Goal: Task Accomplishment & Management: Use online tool/utility

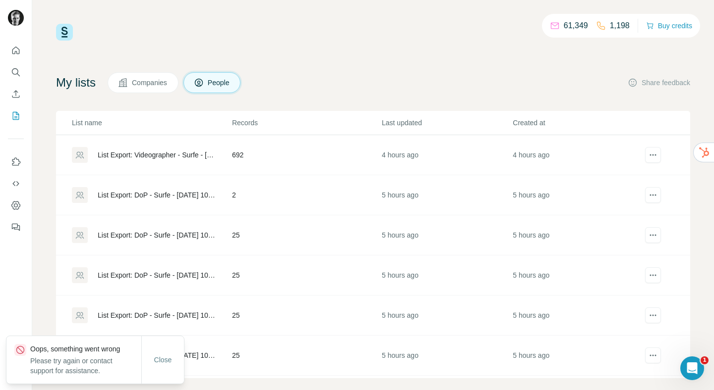
scroll to position [12, 0]
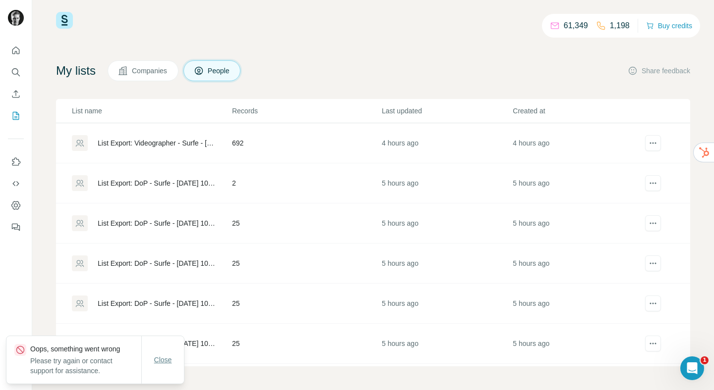
click at [160, 362] on span "Close" at bounding box center [163, 360] width 18 height 10
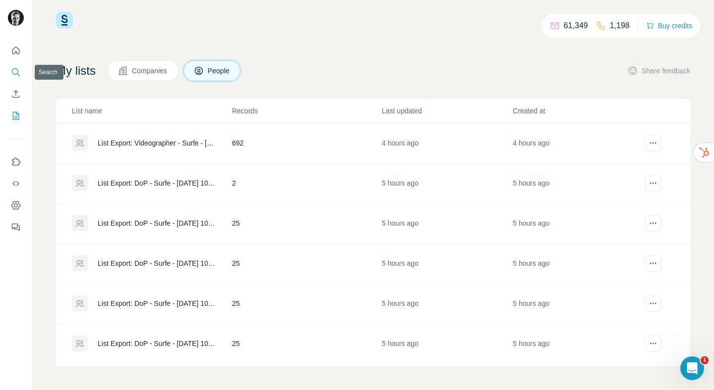
click at [18, 69] on icon "Search" at bounding box center [16, 72] width 10 height 10
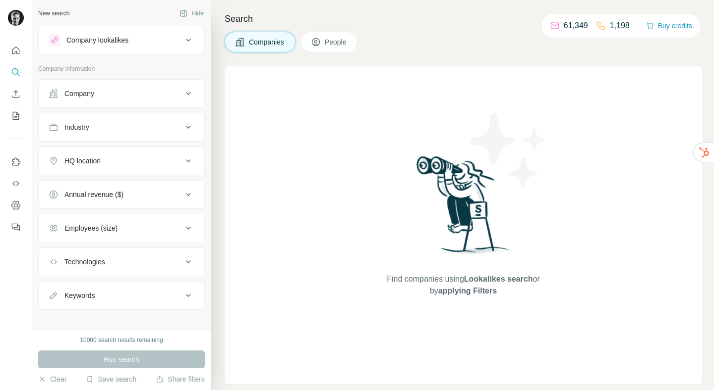
click at [187, 127] on icon at bounding box center [188, 127] width 5 height 3
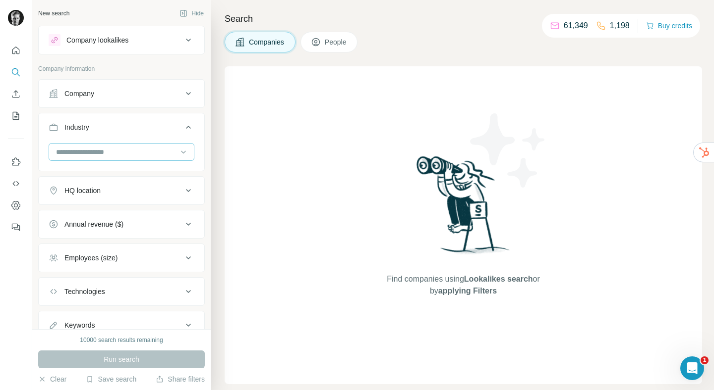
click at [115, 156] on input at bounding box center [116, 152] width 122 height 11
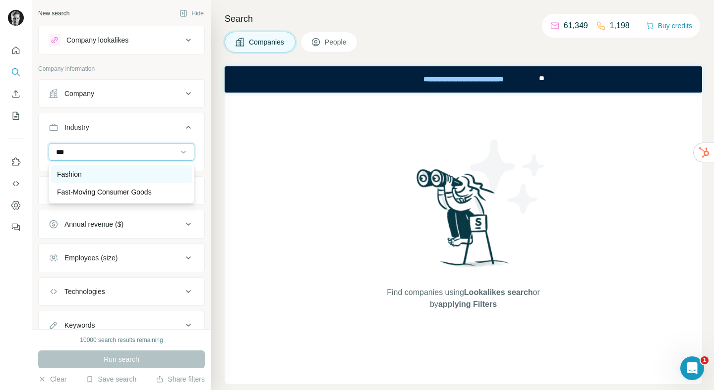
type input "***"
click at [96, 178] on div "Fashion" at bounding box center [121, 174] width 129 height 10
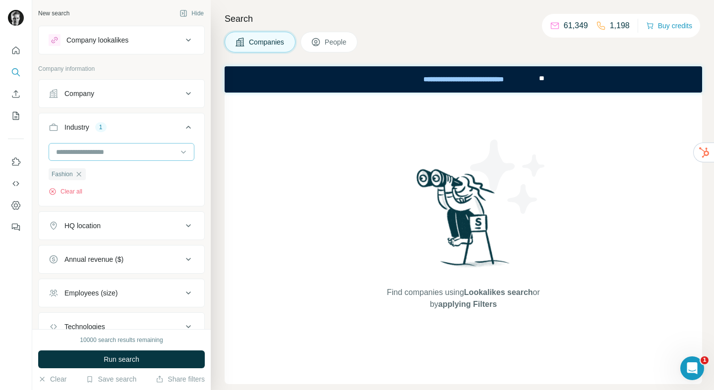
click at [114, 151] on input at bounding box center [116, 152] width 122 height 11
click at [107, 151] on input at bounding box center [116, 152] width 122 height 11
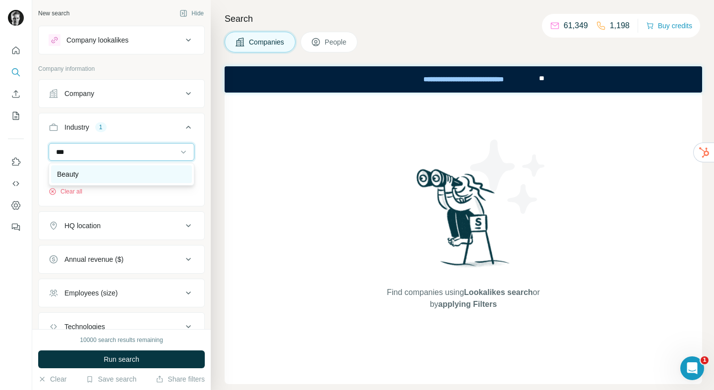
type input "***"
click at [79, 169] on div "Beauty" at bounding box center [121, 175] width 141 height 18
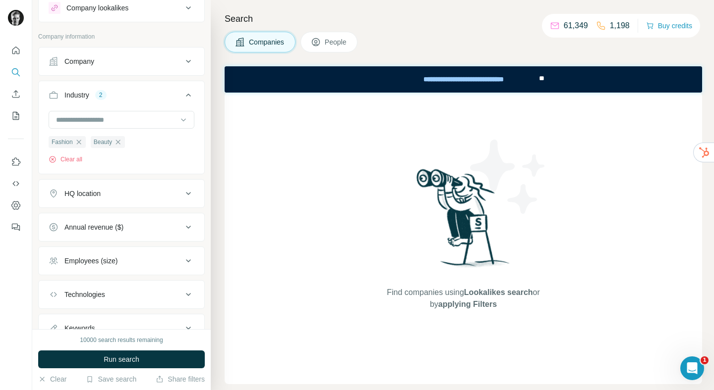
scroll to position [33, 0]
click at [174, 191] on div "HQ location" at bounding box center [116, 193] width 134 height 10
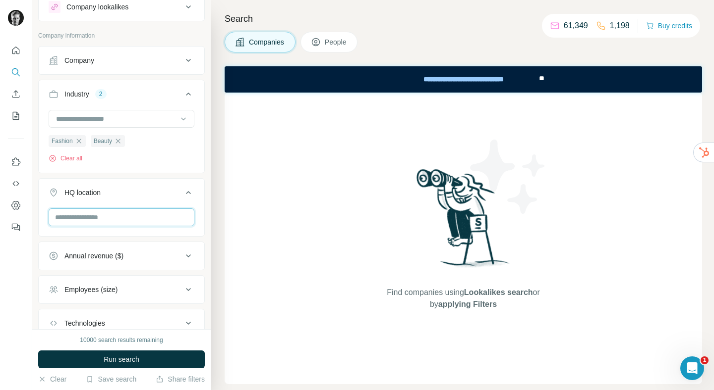
click at [122, 219] on input "text" at bounding box center [122, 218] width 146 height 18
click at [188, 194] on icon at bounding box center [188, 193] width 12 height 12
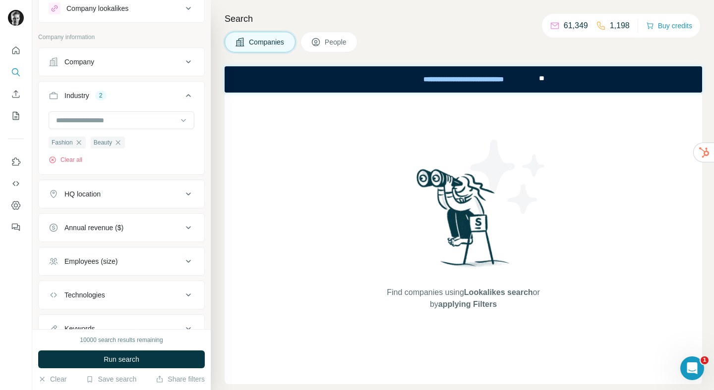
scroll to position [0, 0]
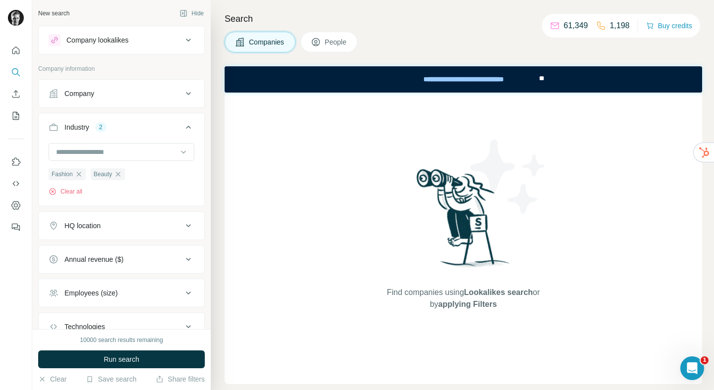
click at [343, 35] on button "People" at bounding box center [328, 42] width 57 height 21
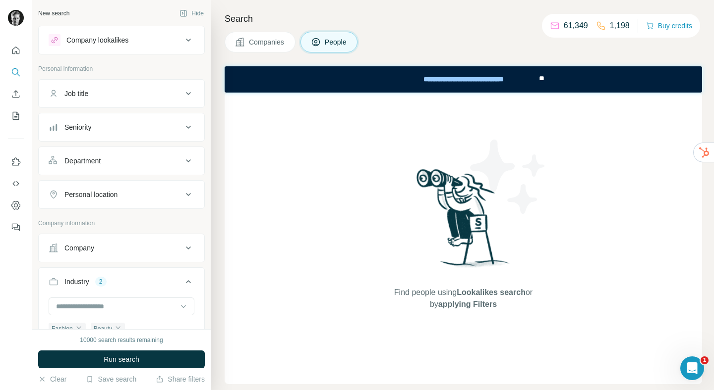
click at [174, 93] on div "Job title" at bounding box center [116, 94] width 134 height 10
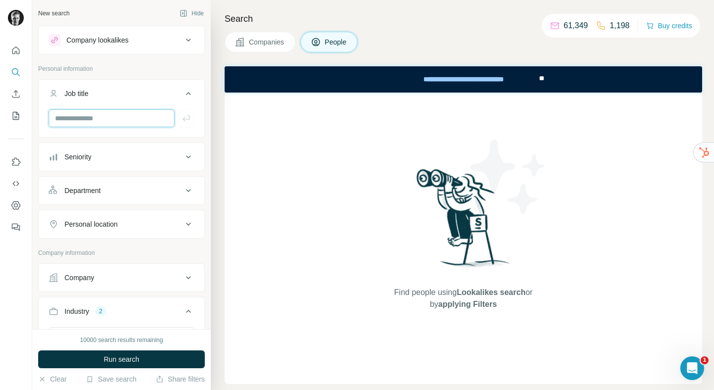
click at [98, 116] on input "text" at bounding box center [112, 119] width 126 height 18
type input "********"
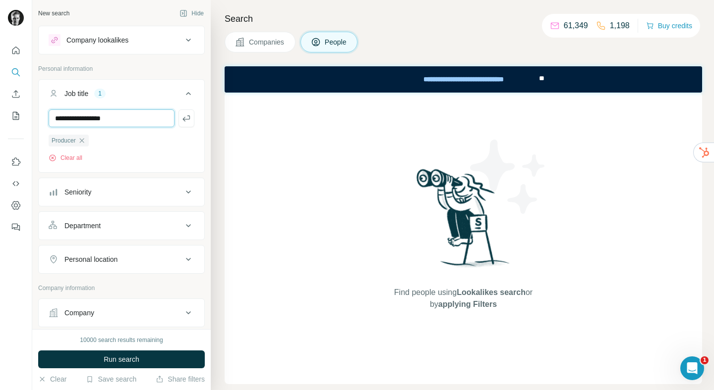
click at [97, 119] on input "**********" at bounding box center [112, 119] width 126 height 18
type input "**********"
click at [101, 119] on input "text" at bounding box center [112, 119] width 126 height 18
type input "**********"
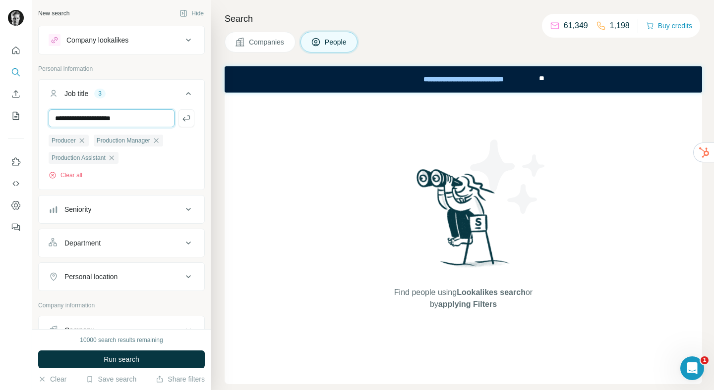
type input "**********"
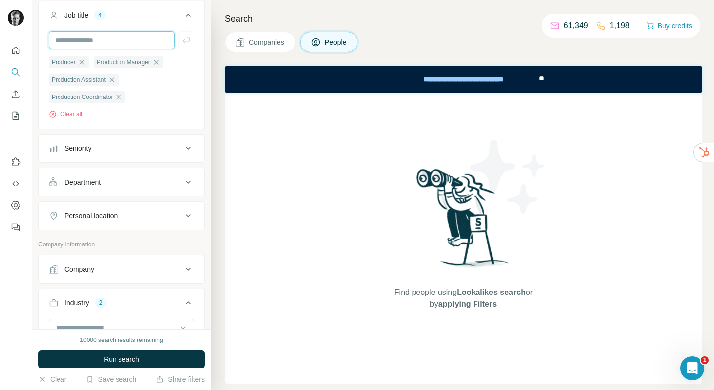
scroll to position [80, 0]
click at [186, 219] on icon at bounding box center [188, 215] width 12 height 12
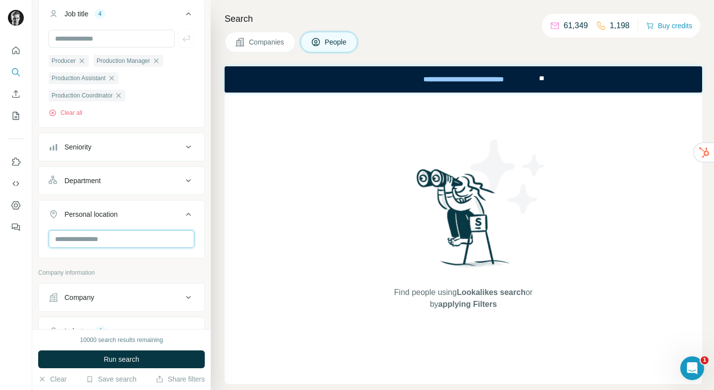
click at [118, 238] on input "text" at bounding box center [122, 239] width 146 height 18
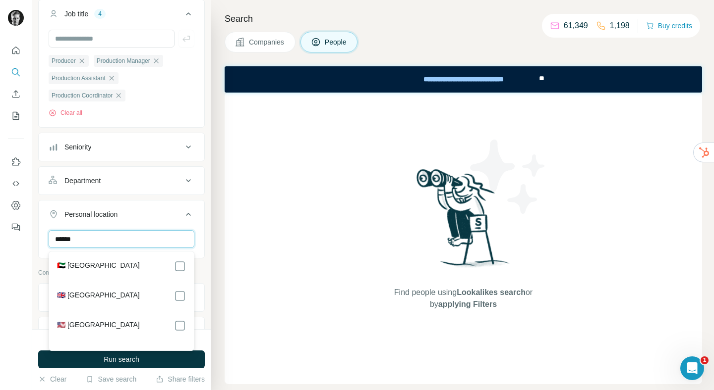
type input "******"
click at [184, 202] on div "Personal location 1 United Kingdom Clear all" at bounding box center [121, 247] width 167 height 94
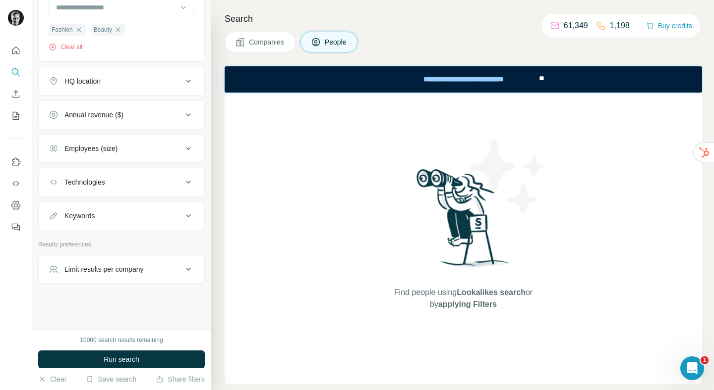
scroll to position [465, 0]
click at [143, 361] on button "Run search" at bounding box center [121, 360] width 167 height 18
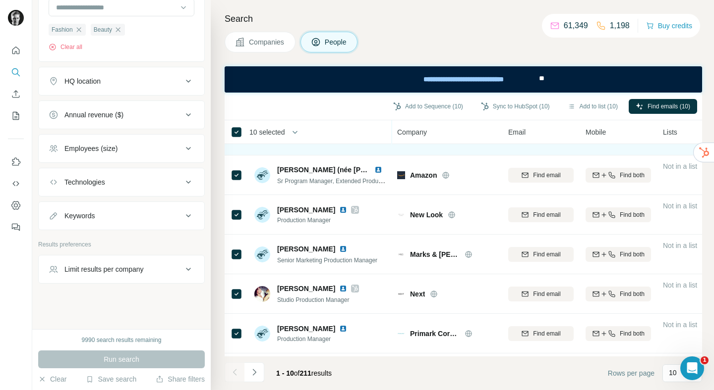
scroll to position [0, 0]
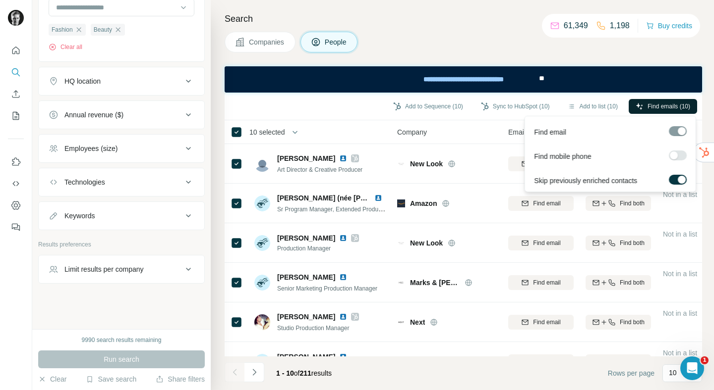
click at [660, 110] on span "Find emails (10)" at bounding box center [668, 106] width 43 height 9
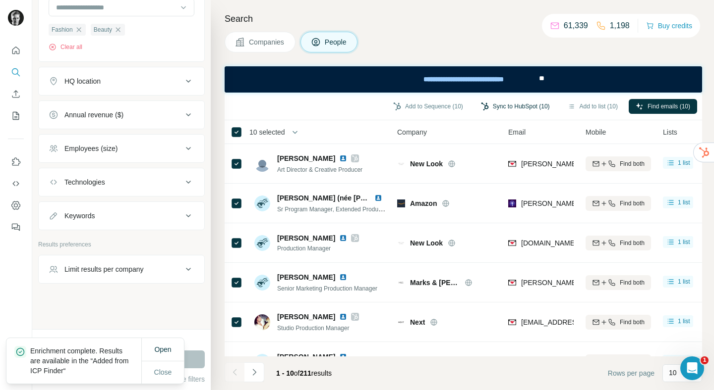
click at [515, 108] on button "Sync to HubSpot (10)" at bounding box center [515, 106] width 83 height 15
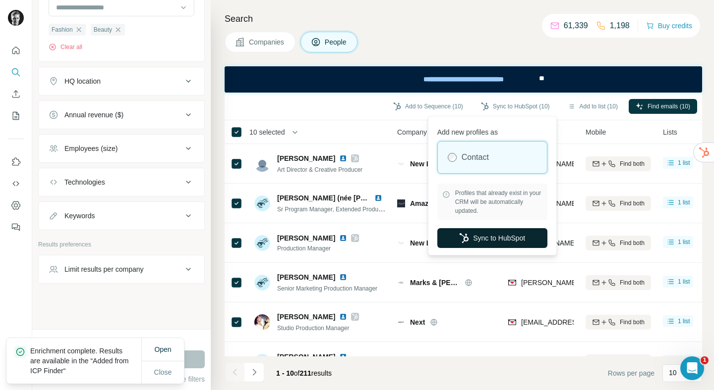
click at [484, 241] on button "Sync to HubSpot" at bounding box center [492, 238] width 110 height 20
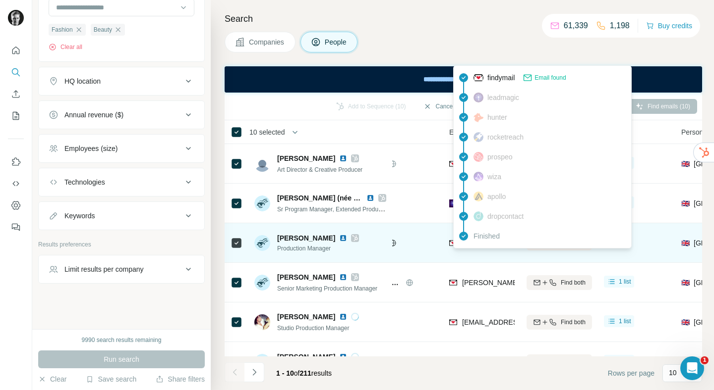
scroll to position [0, 48]
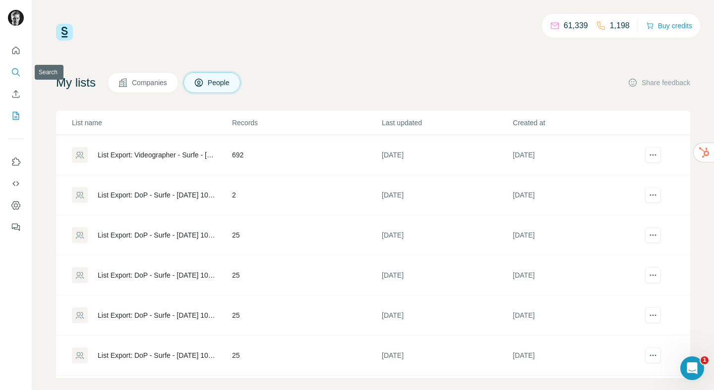
click at [18, 72] on icon "Search" at bounding box center [16, 72] width 10 height 10
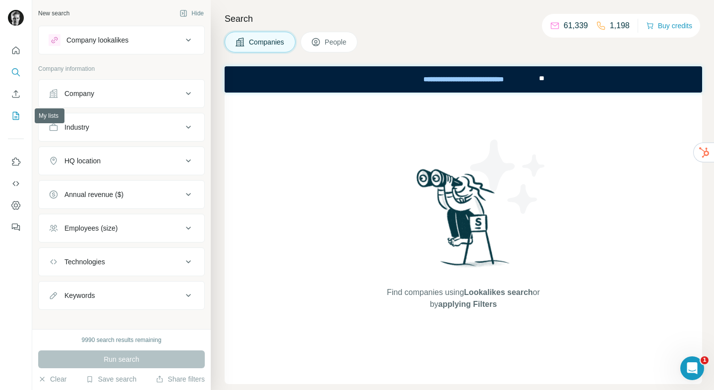
click at [20, 112] on icon "My lists" at bounding box center [16, 116] width 10 height 10
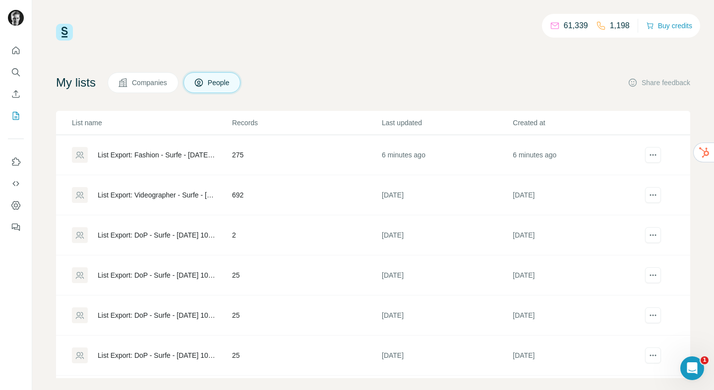
click at [150, 160] on div "List Export: Fashion - Surfe - 07/10/2025 08:20" at bounding box center [151, 155] width 159 height 16
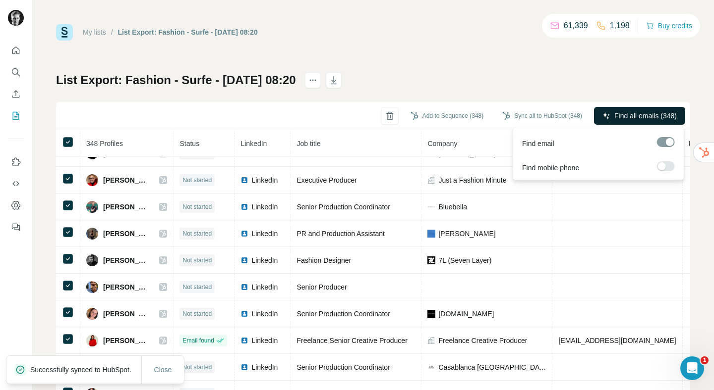
click at [614, 112] on span "Find all emails (348)" at bounding box center [645, 116] width 62 height 10
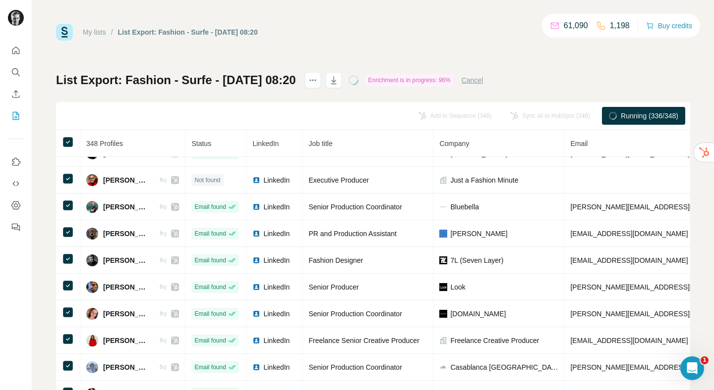
click at [407, 37] on div "My lists / List Export: Fashion - Surfe - 07/10/2025 08:20 61,090 1,198 Buy cre…" at bounding box center [373, 32] width 634 height 17
